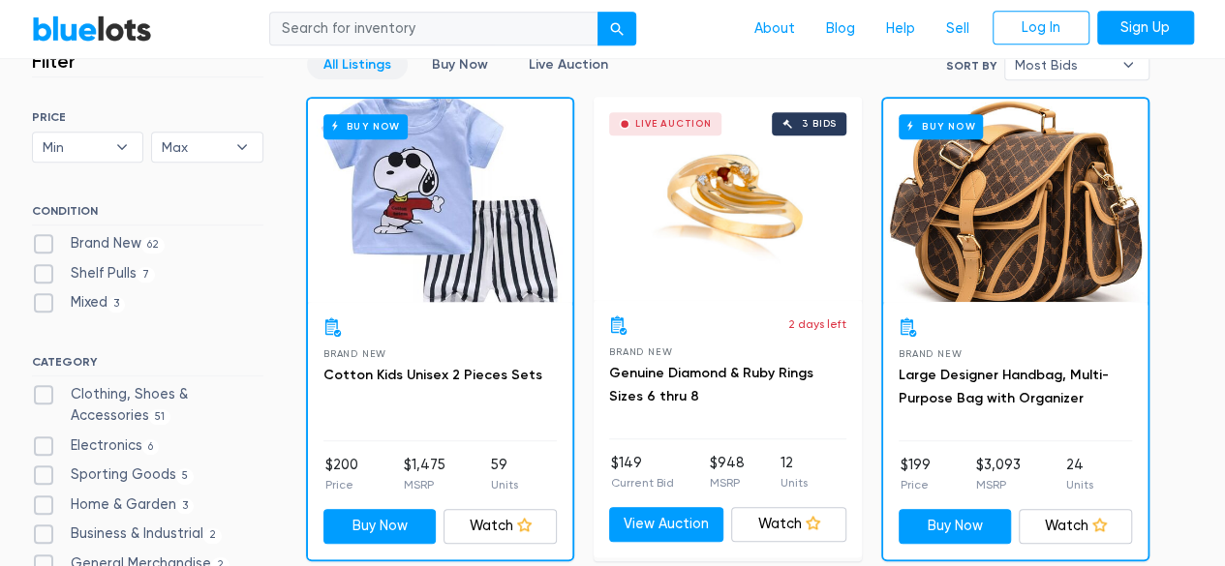
scroll to position [554, 0]
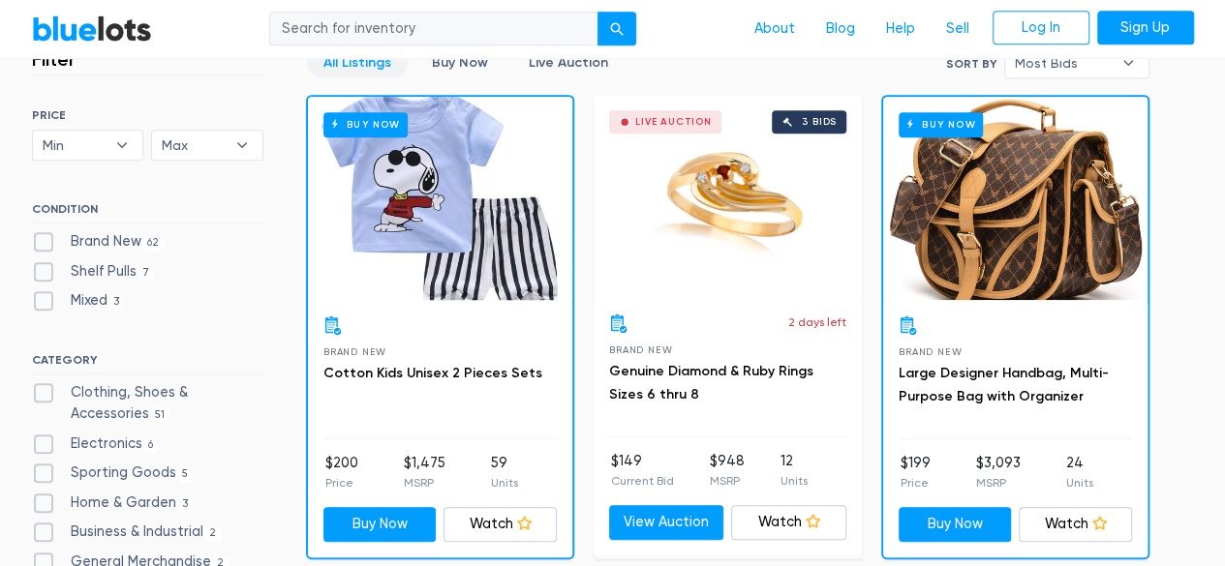
click at [706, 248] on div "Live Auction 3 bids" at bounding box center [727, 196] width 268 height 203
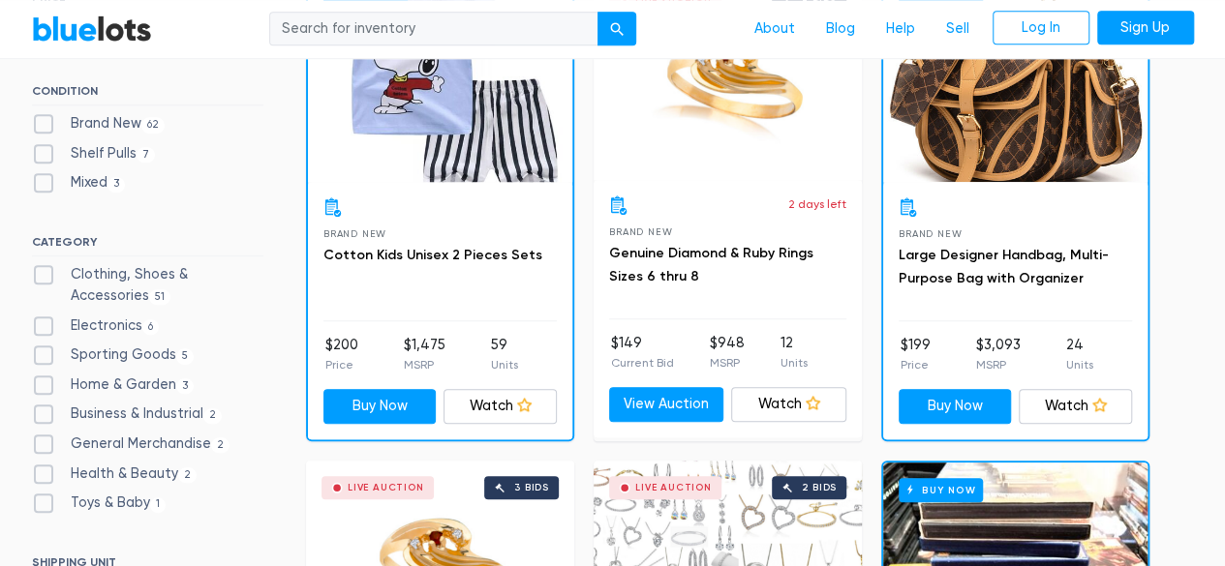
scroll to position [673, 0]
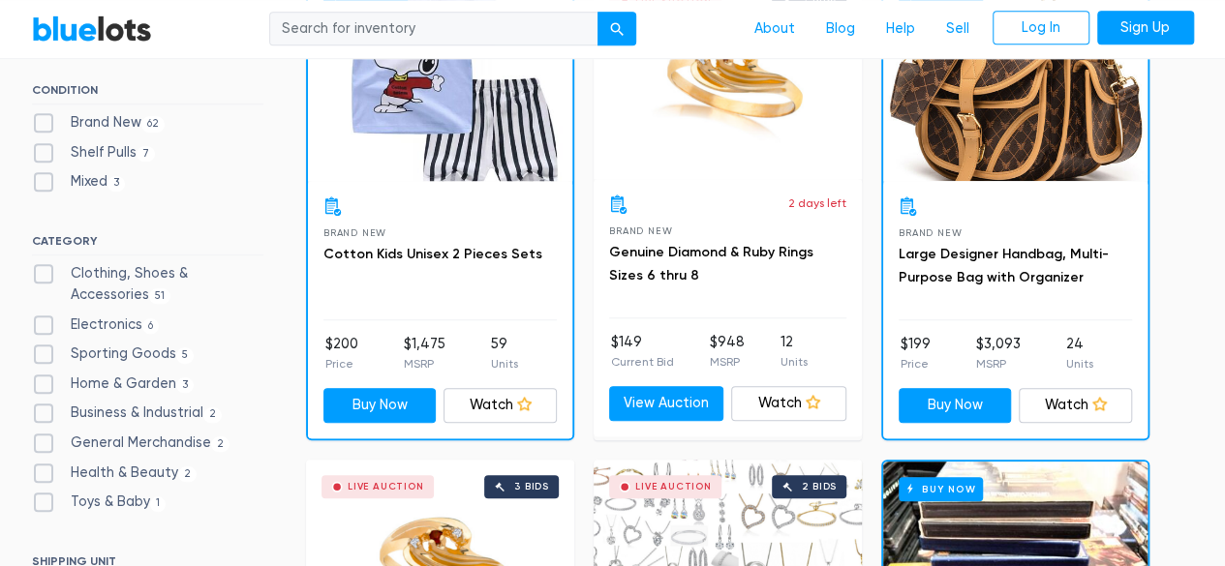
click at [47, 495] on label "Toys & Baby [DEMOGRAPHIC_DATA]" at bounding box center [99, 502] width 135 height 21
click at [45, 495] on Baby"] "Toys & Baby [DEMOGRAPHIC_DATA]" at bounding box center [38, 498] width 13 height 13
checkbox Baby"] "true"
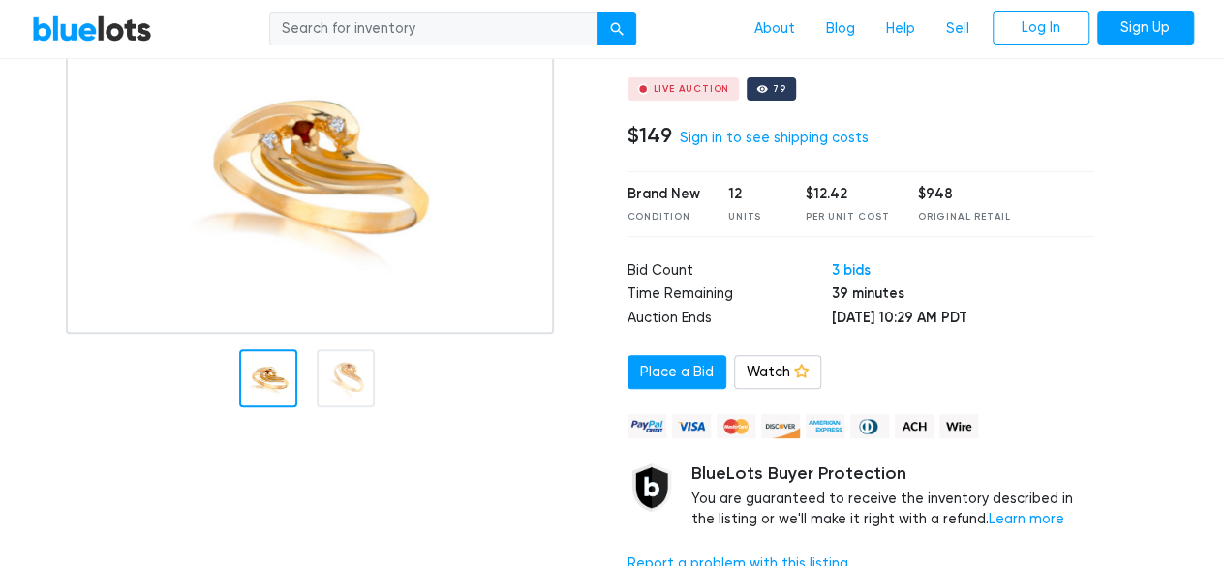
scroll to position [172, 0]
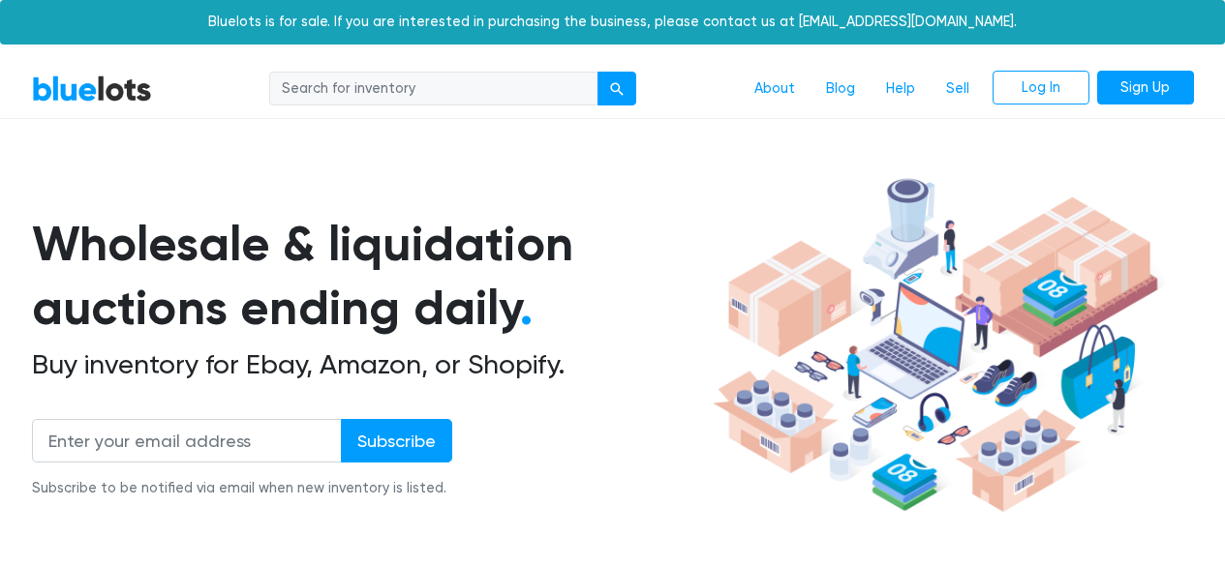
scroll to position [521, 0]
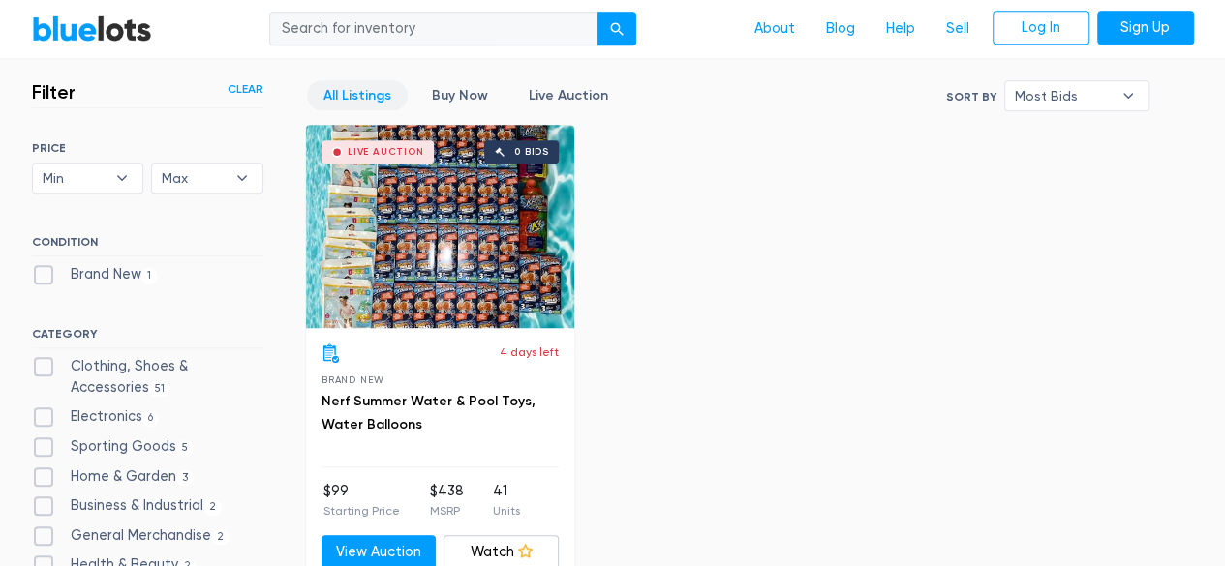
drag, startPoint x: 0, startPoint y: 0, endPoint x: 155, endPoint y: 292, distance: 330.8
click at [155, 292] on div "SORT BY Most Bids Ending Soonest Newly Listed Lowest Price Highest Price Most B…" at bounding box center [147, 422] width 231 height 563
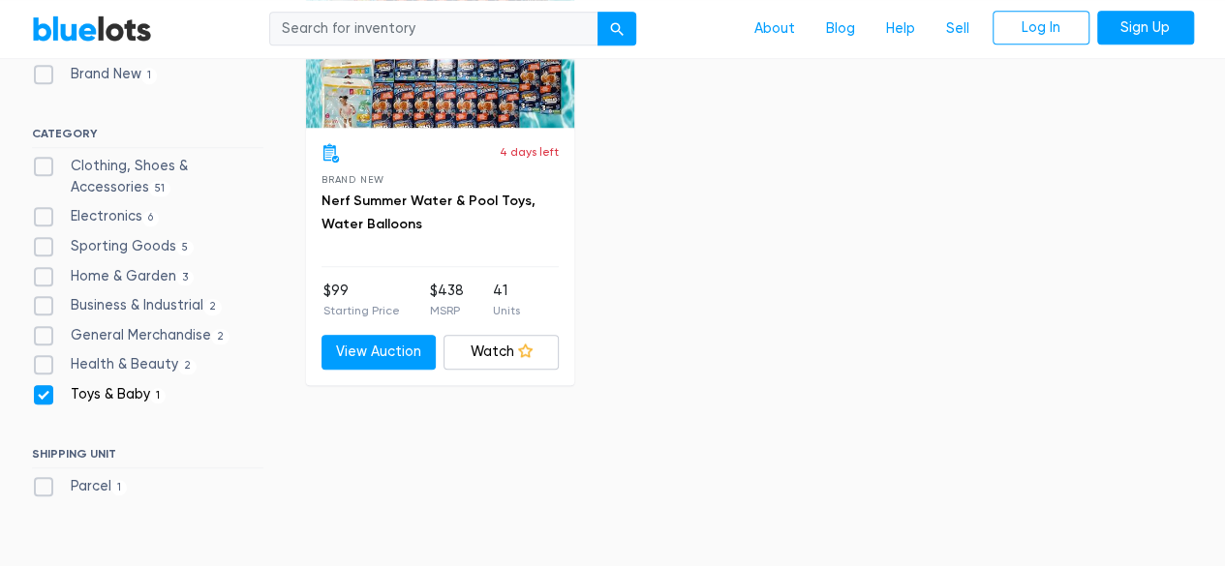
scroll to position [746, 0]
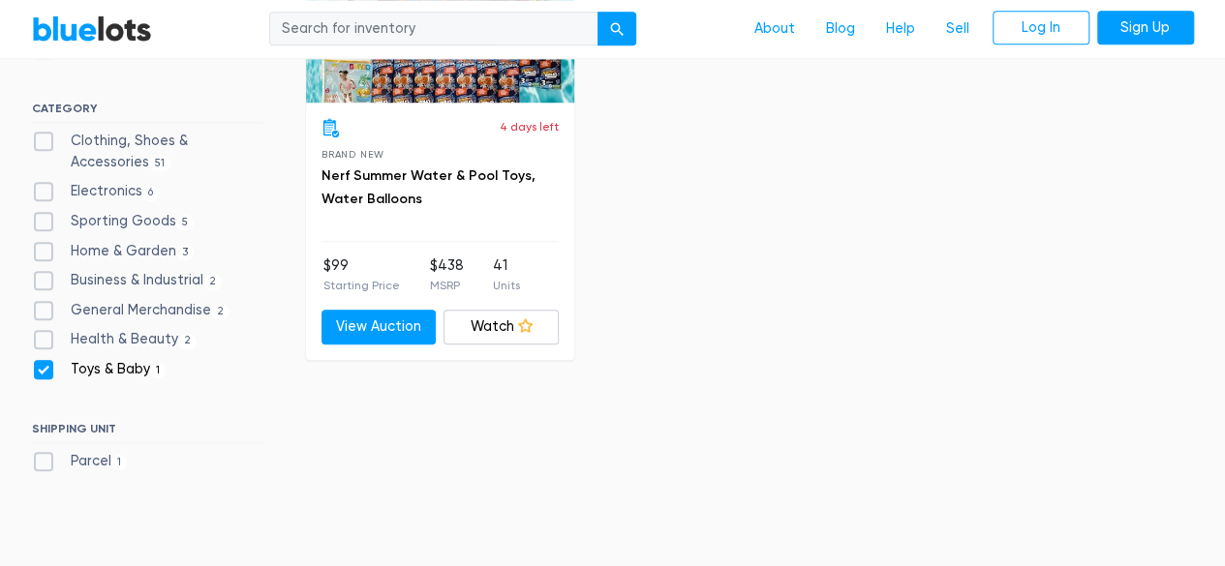
click at [40, 369] on label "Toys & Baby [DEMOGRAPHIC_DATA]" at bounding box center [99, 369] width 135 height 21
click at [40, 369] on Baby"] "Toys & Baby [DEMOGRAPHIC_DATA]" at bounding box center [38, 365] width 13 height 13
checkbox Baby"] "false"
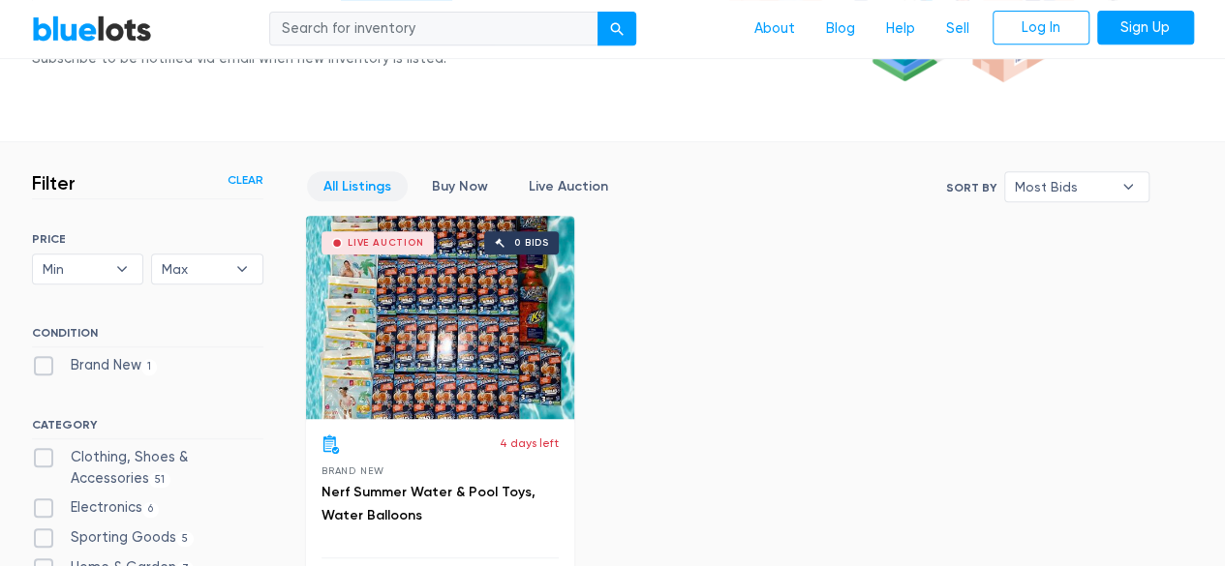
scroll to position [429, 0]
